Goal: Task Accomplishment & Management: Use online tool/utility

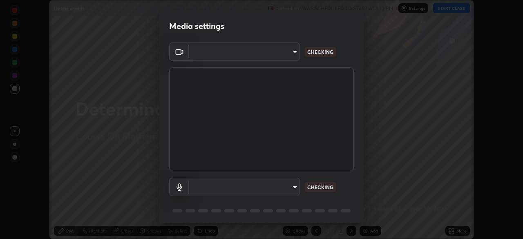
scroll to position [29, 0]
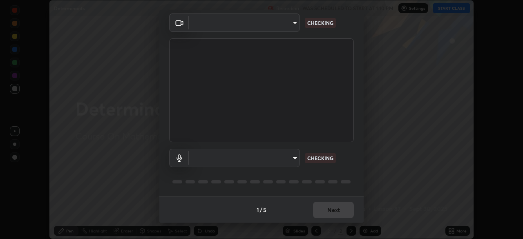
click at [287, 158] on body "Erase all Determinants Recording WAS SCHEDULED TO START AT 1:10 PM Settings STA…" at bounding box center [261, 119] width 523 height 239
type input "30251ce0796c2ee0dc5d2d3dd8c2e2a63244bb54eceb0ee1850135d5fd661110"
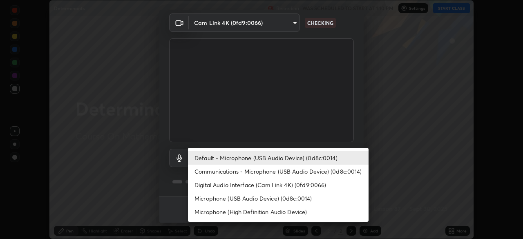
click at [276, 173] on li "Communications - Microphone (USB Audio Device) (0d8c:0014)" at bounding box center [278, 171] width 181 height 13
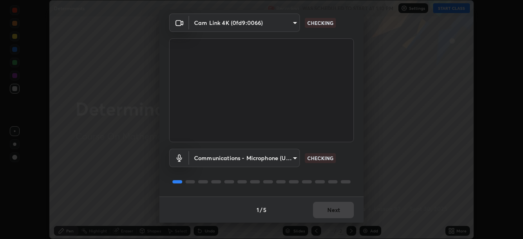
click at [274, 159] on body "Erase all Determinants Recording WAS SCHEDULED TO START AT 1:10 PM Settings STA…" at bounding box center [261, 119] width 523 height 239
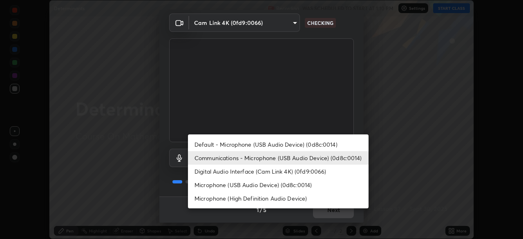
click at [277, 141] on li "Default - Microphone (USB Audio Device) (0d8c:0014)" at bounding box center [278, 144] width 181 height 13
type input "default"
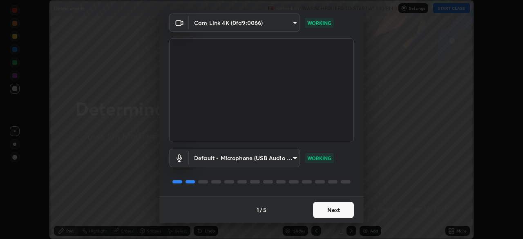
click at [334, 211] on button "Next" at bounding box center [333, 210] width 41 height 16
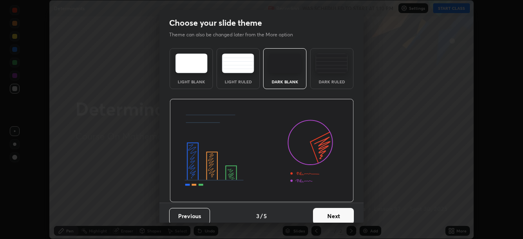
click at [339, 213] on button "Next" at bounding box center [333, 216] width 41 height 16
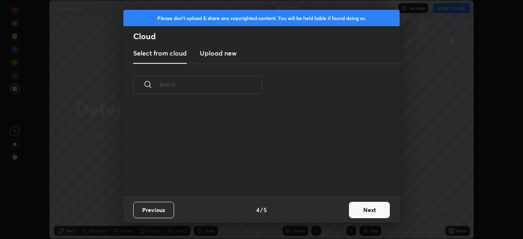
click at [342, 215] on div "Previous 4 / 5 Next" at bounding box center [261, 210] width 276 height 26
click at [350, 212] on button "Next" at bounding box center [369, 210] width 41 height 16
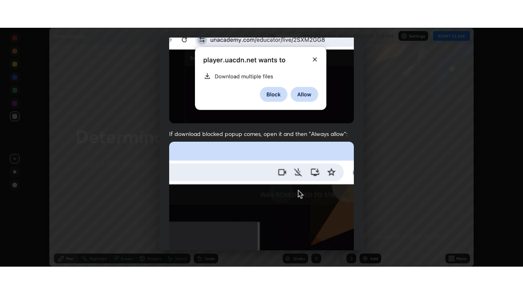
scroll to position [196, 0]
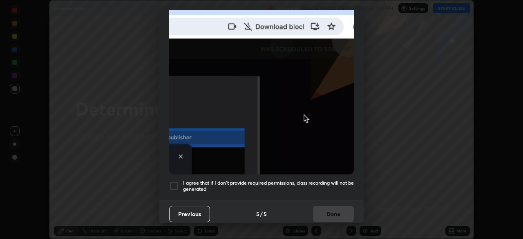
click at [326, 183] on h5 "I agree that if I don't provide required permissions, class recording will not …" at bounding box center [268, 186] width 171 height 13
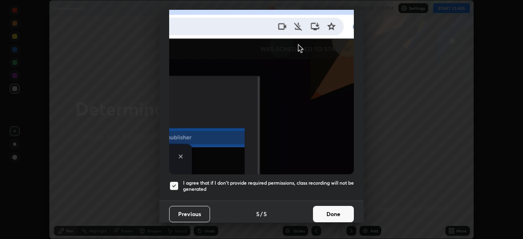
click at [328, 214] on button "Done" at bounding box center [333, 214] width 41 height 16
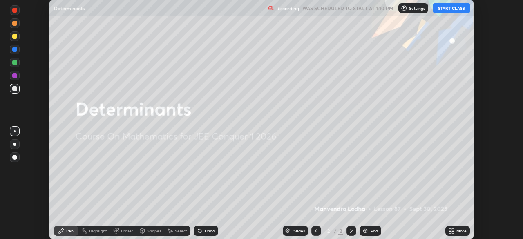
click at [459, 231] on div "More" at bounding box center [462, 231] width 10 height 4
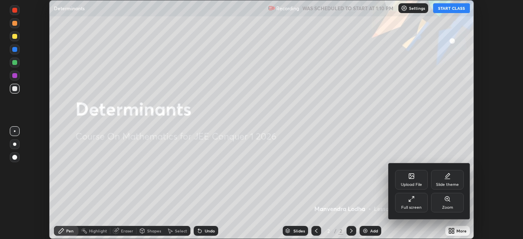
click at [414, 206] on div "Full screen" at bounding box center [411, 208] width 20 height 4
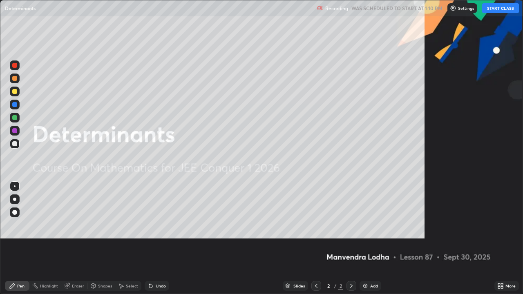
scroll to position [294, 523]
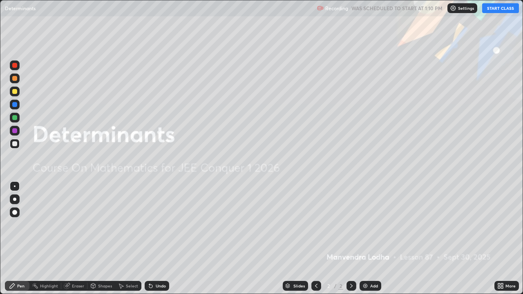
click at [496, 7] on button "START CLASS" at bounding box center [500, 8] width 37 height 10
click at [373, 239] on div "Add" at bounding box center [374, 286] width 8 height 4
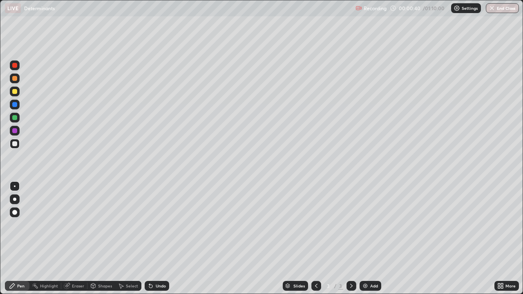
click at [15, 92] on div at bounding box center [14, 91] width 5 height 5
click at [13, 90] on div at bounding box center [14, 91] width 5 height 5
click at [16, 144] on div at bounding box center [14, 143] width 5 height 5
click at [17, 92] on div at bounding box center [14, 91] width 5 height 5
click at [13, 120] on div at bounding box center [14, 117] width 5 height 5
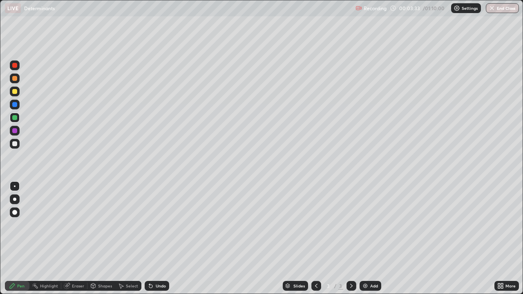
click at [15, 146] on div at bounding box center [14, 143] width 5 height 5
click at [14, 130] on div at bounding box center [14, 130] width 5 height 5
click at [15, 65] on div at bounding box center [14, 65] width 5 height 5
click at [373, 239] on div "Add" at bounding box center [371, 286] width 22 height 10
click at [18, 92] on div at bounding box center [15, 92] width 10 height 10
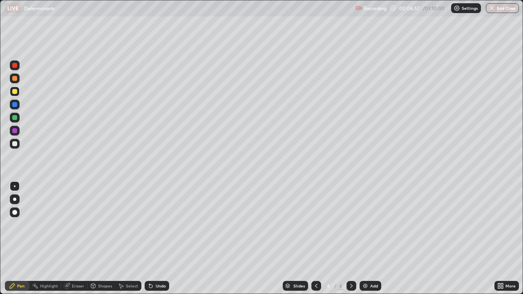
click at [12, 118] on div at bounding box center [14, 117] width 5 height 5
click at [372, 239] on div "Add" at bounding box center [374, 286] width 8 height 4
click at [17, 93] on div at bounding box center [14, 91] width 5 height 5
click at [18, 146] on div at bounding box center [15, 144] width 10 height 10
click at [370, 239] on div "Add" at bounding box center [374, 286] width 8 height 4
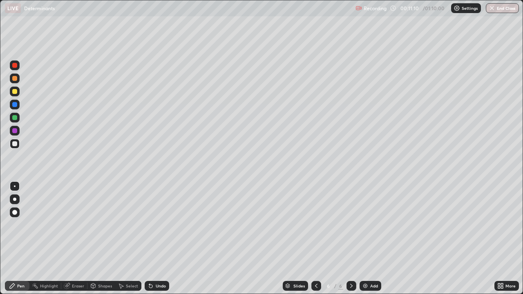
click at [16, 92] on div at bounding box center [14, 91] width 5 height 5
click at [16, 146] on div at bounding box center [14, 143] width 5 height 5
click at [368, 239] on img at bounding box center [365, 286] width 7 height 7
click at [17, 94] on div at bounding box center [15, 92] width 10 height 10
click at [159, 239] on div "Undo" at bounding box center [161, 286] width 10 height 4
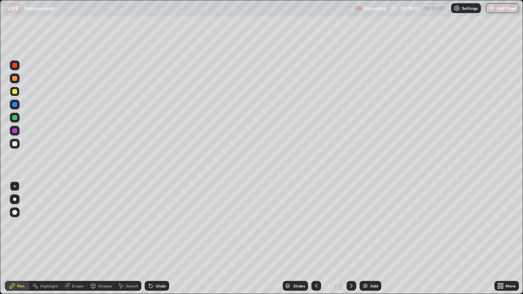
click at [370, 239] on div "Add" at bounding box center [374, 286] width 8 height 4
click at [18, 146] on div at bounding box center [15, 144] width 10 height 10
click at [15, 118] on div at bounding box center [14, 117] width 5 height 5
click at [373, 239] on div "Add" at bounding box center [374, 286] width 8 height 4
click at [19, 92] on div at bounding box center [15, 92] width 10 height 10
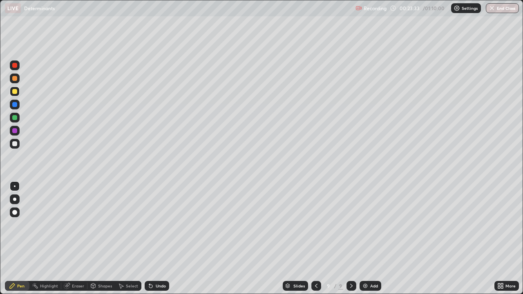
click at [15, 142] on div at bounding box center [14, 143] width 5 height 5
click at [18, 120] on div at bounding box center [15, 118] width 10 height 10
click at [370, 239] on div "Add" at bounding box center [374, 286] width 8 height 4
click at [17, 92] on div at bounding box center [14, 91] width 5 height 5
click at [17, 119] on div at bounding box center [15, 118] width 10 height 10
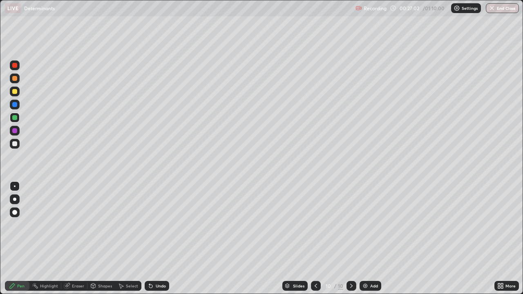
click at [160, 239] on div "Undo" at bounding box center [157, 286] width 25 height 10
click at [18, 145] on div at bounding box center [15, 144] width 10 height 10
click at [16, 117] on div at bounding box center [14, 117] width 5 height 5
click at [375, 239] on div "Add" at bounding box center [371, 286] width 22 height 10
click at [13, 93] on div at bounding box center [14, 91] width 5 height 5
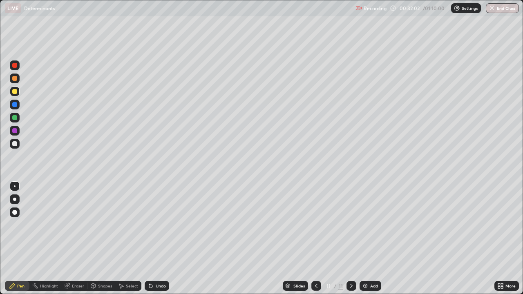
click at [15, 144] on div at bounding box center [14, 143] width 5 height 5
click at [164, 239] on div "Undo" at bounding box center [161, 286] width 10 height 4
click at [16, 118] on div at bounding box center [14, 117] width 5 height 5
click at [370, 239] on div "Add" at bounding box center [374, 286] width 8 height 4
click at [16, 93] on div at bounding box center [14, 91] width 5 height 5
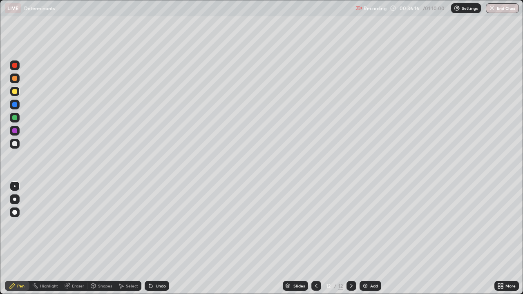
click at [18, 146] on div at bounding box center [15, 144] width 10 height 10
click at [372, 239] on div "Add" at bounding box center [371, 286] width 22 height 10
click at [15, 91] on div at bounding box center [14, 91] width 5 height 5
click at [19, 143] on div at bounding box center [15, 144] width 10 height 10
click at [371, 239] on div "Add" at bounding box center [374, 286] width 8 height 4
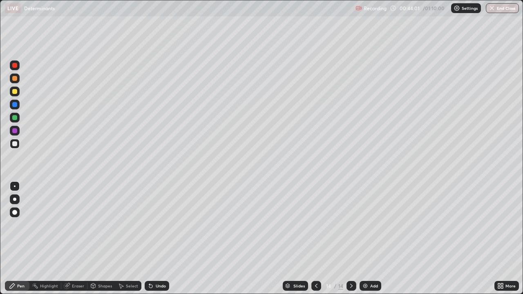
click at [18, 94] on div at bounding box center [15, 92] width 10 height 10
click at [13, 132] on div at bounding box center [14, 130] width 5 height 5
click at [156, 239] on div "Undo" at bounding box center [161, 286] width 10 height 4
click at [377, 239] on div "Add" at bounding box center [371, 286] width 22 height 10
click at [15, 93] on div at bounding box center [14, 91] width 5 height 5
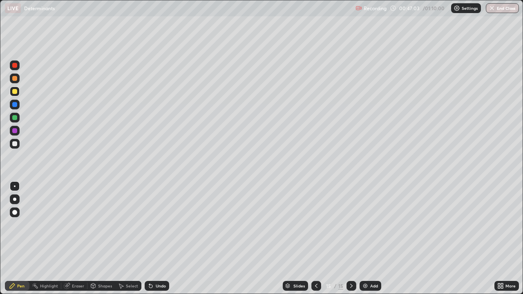
click at [13, 145] on div at bounding box center [14, 143] width 5 height 5
click at [19, 118] on div at bounding box center [15, 118] width 10 height 10
click at [370, 239] on div "Add" at bounding box center [371, 286] width 22 height 10
click at [16, 145] on div at bounding box center [14, 143] width 5 height 5
click at [15, 119] on div at bounding box center [14, 117] width 5 height 5
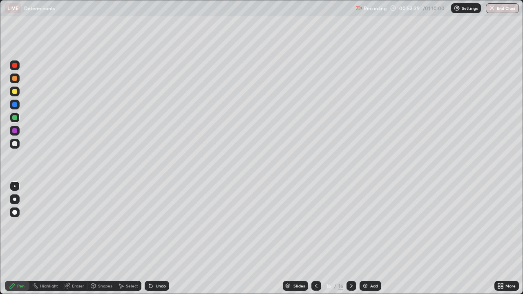
click at [373, 239] on div "Add" at bounding box center [374, 286] width 8 height 4
click at [16, 144] on div at bounding box center [14, 143] width 5 height 5
click at [14, 117] on div at bounding box center [14, 117] width 5 height 5
click at [15, 143] on div at bounding box center [14, 143] width 5 height 5
click at [13, 118] on div at bounding box center [14, 117] width 5 height 5
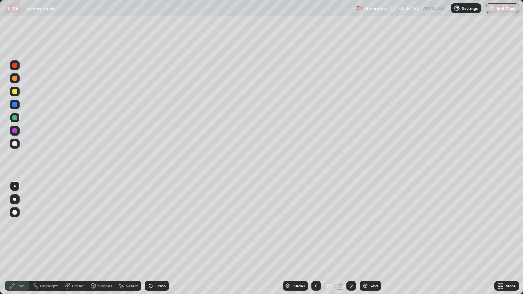
click at [13, 145] on div at bounding box center [14, 143] width 5 height 5
click at [370, 239] on div "Add" at bounding box center [371, 286] width 22 height 10
click at [16, 92] on div at bounding box center [14, 91] width 5 height 5
click at [164, 239] on div "Undo" at bounding box center [161, 286] width 10 height 4
click at [14, 144] on div at bounding box center [14, 143] width 5 height 5
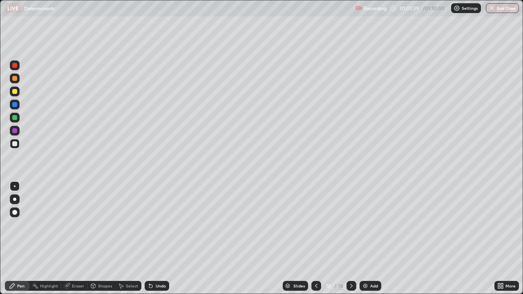
click at [18, 120] on div at bounding box center [15, 118] width 10 height 10
click at [316, 239] on icon at bounding box center [316, 286] width 7 height 7
click at [351, 239] on icon at bounding box center [351, 286] width 7 height 7
click at [347, 239] on div at bounding box center [352, 286] width 10 height 10
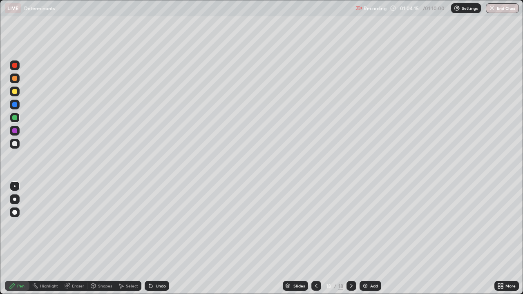
click at [372, 239] on div "Add" at bounding box center [374, 286] width 8 height 4
click at [16, 94] on div at bounding box center [15, 92] width 10 height 10
click at [18, 144] on div at bounding box center [15, 144] width 10 height 10
click at [372, 239] on div "Add" at bounding box center [374, 286] width 8 height 4
click at [17, 95] on div at bounding box center [15, 92] width 10 height 10
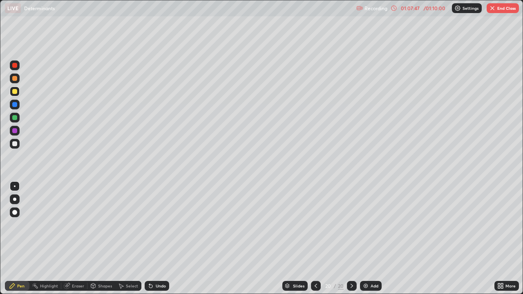
click at [18, 144] on div at bounding box center [15, 144] width 10 height 10
click at [158, 239] on div "Undo" at bounding box center [157, 286] width 25 height 10
click at [156, 239] on div "Undo" at bounding box center [157, 286] width 25 height 10
click at [155, 239] on div "Undo" at bounding box center [157, 286] width 25 height 10
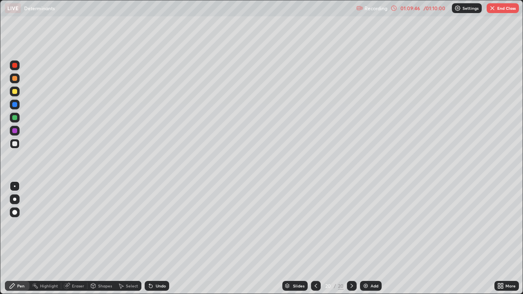
click at [12, 116] on div at bounding box center [14, 117] width 5 height 5
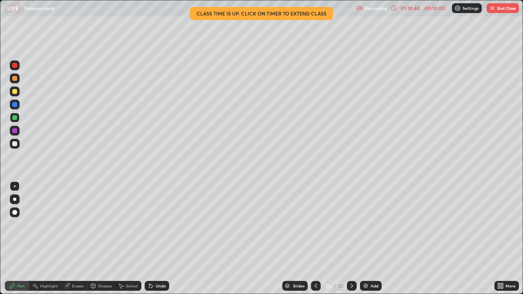
click at [500, 11] on button "End Class" at bounding box center [503, 8] width 32 height 10
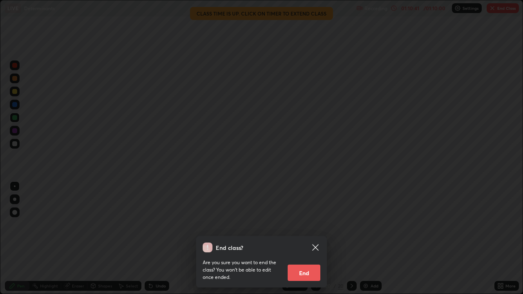
click at [300, 239] on button "End" at bounding box center [304, 273] width 33 height 16
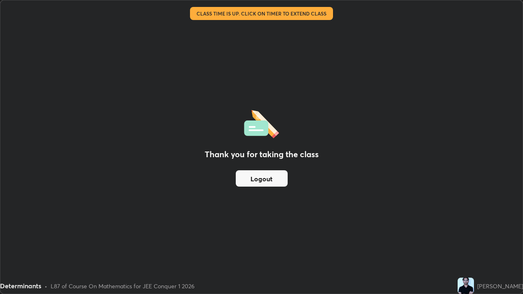
click at [259, 177] on button "Logout" at bounding box center [262, 178] width 52 height 16
